Goal: Transaction & Acquisition: Download file/media

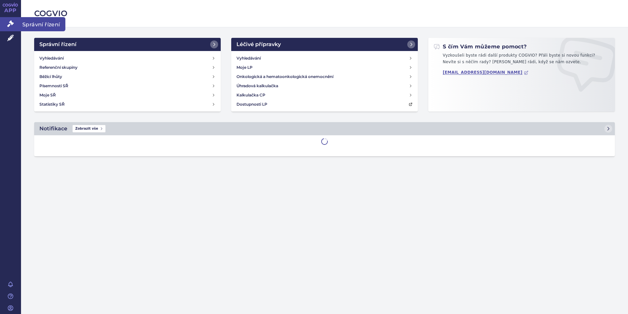
click at [14, 24] on link "Správní řízení" at bounding box center [10, 24] width 21 height 14
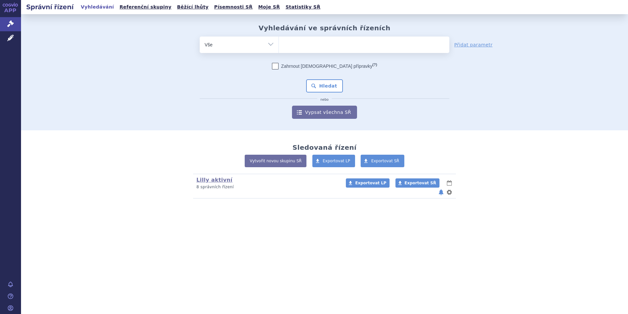
click at [343, 51] on span at bounding box center [364, 44] width 171 height 16
click at [279, 51] on select at bounding box center [279, 44] width 0 height 16
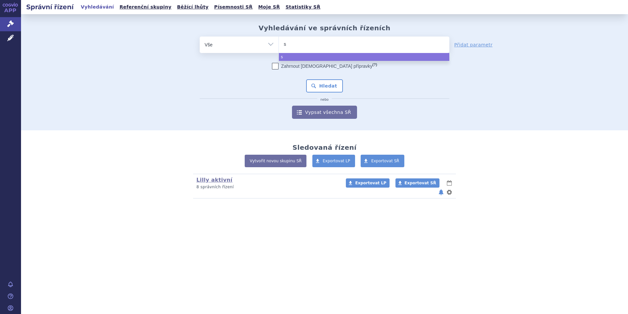
type input "sk"
type input "sky"
type input "skyr"
type input "skyri"
type input "skyriz"
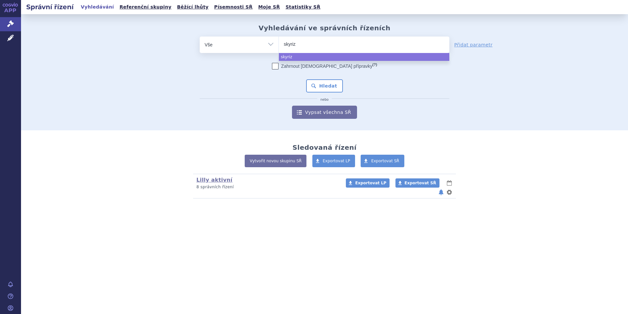
type input "skyrizy"
type input "skyriz"
select select "skyriz"
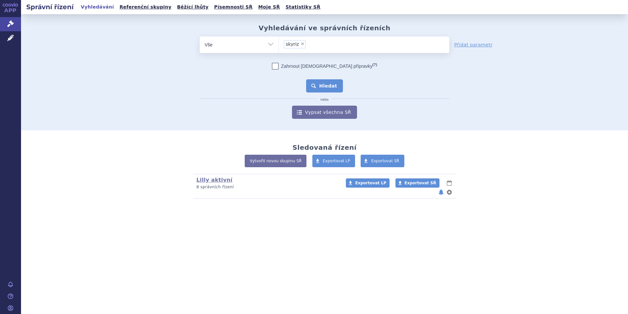
click at [330, 86] on button "Hledat" at bounding box center [324, 85] width 37 height 13
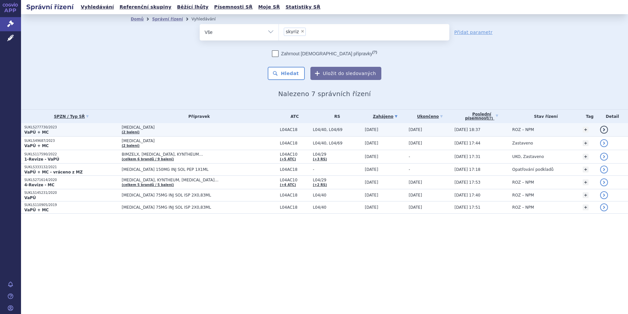
click at [40, 130] on strong "VaPÚ + MC" at bounding box center [36, 132] width 24 height 5
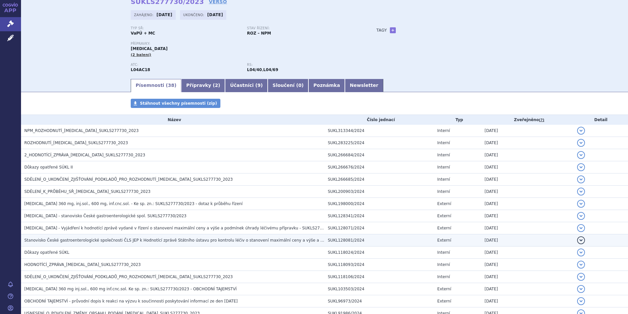
scroll to position [66, 0]
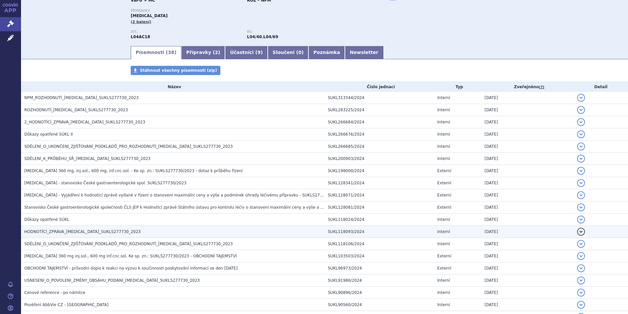
click at [91, 228] on h3 "HODNOTÍCÍ_ZPRÁVA_[MEDICAL_DATA]_SUKLS277730_2023" at bounding box center [174, 231] width 300 height 7
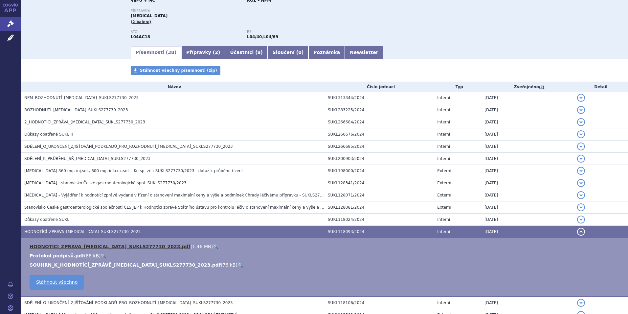
click at [74, 247] on link "HODNOTÍCÍ_ZPRÁVA_[MEDICAL_DATA]_SUKLS277730_2023.pdf" at bounding box center [110, 246] width 161 height 5
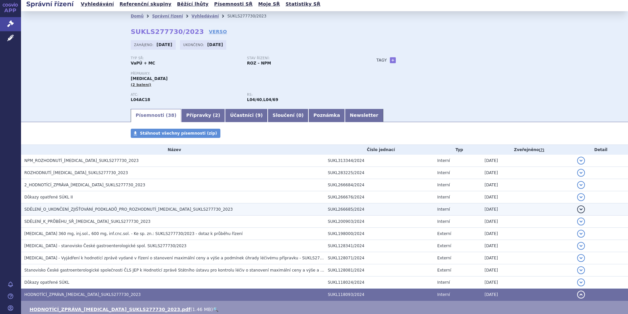
scroll to position [0, 0]
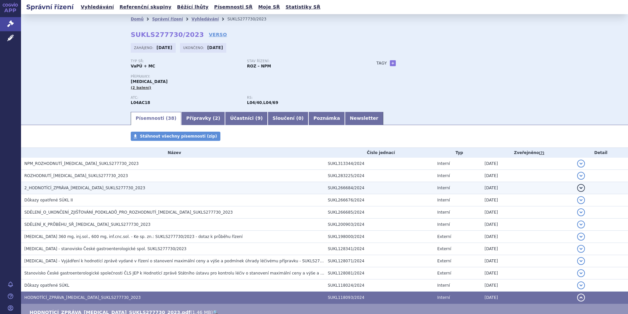
click at [73, 186] on span "2_HODNOTÍCÍ_ZPRÁVA_SKYRIZI_SUKLS277730_2023" at bounding box center [84, 187] width 121 height 5
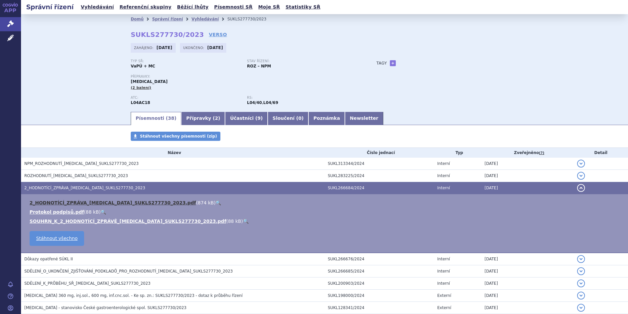
click at [76, 200] on link "2_HODNOTÍCÍ_ZPRÁVA_SKYRIZI_SUKLS277730_2023.pdf" at bounding box center [113, 202] width 167 height 5
